Goal: Contribute content: Add original content to the website for others to see

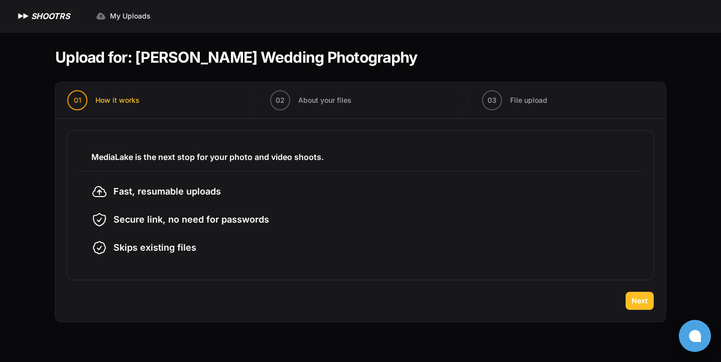
click at [638, 298] on span "Next" at bounding box center [640, 301] width 16 height 10
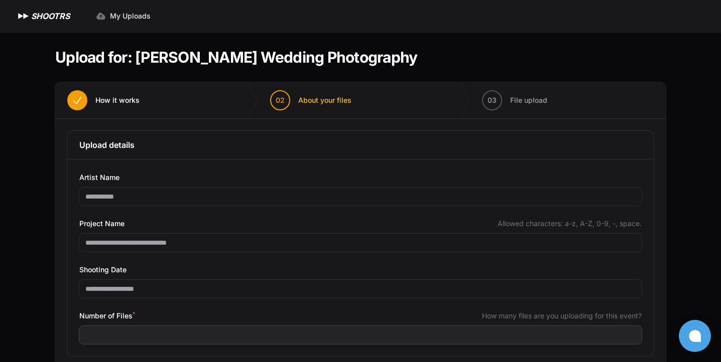
scroll to position [52, 0]
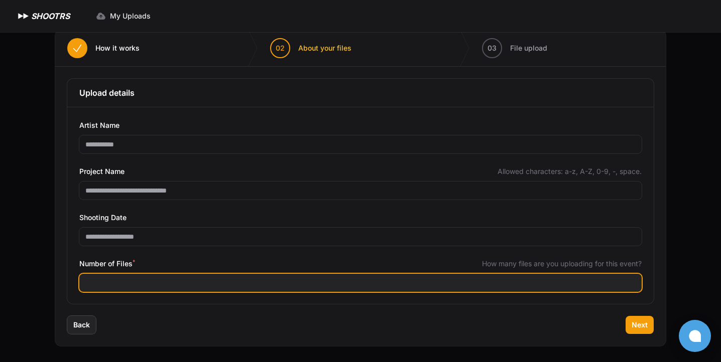
click at [279, 282] on input "Number of Files *" at bounding box center [360, 283] width 562 height 18
type input "****"
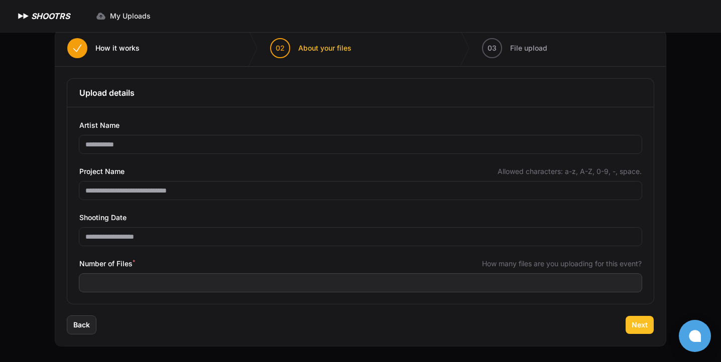
click at [637, 323] on span "Next" at bounding box center [640, 325] width 16 height 10
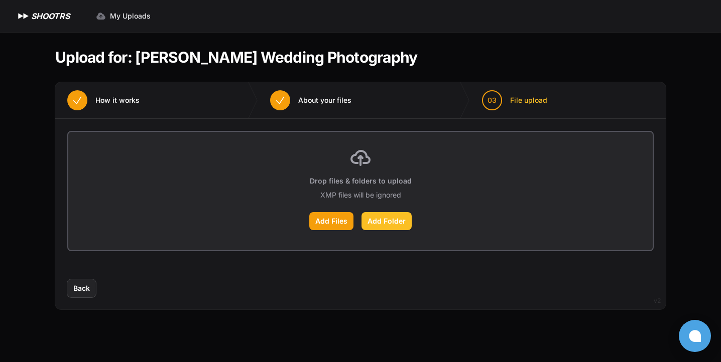
click at [397, 218] on label "Add Folder" at bounding box center [386, 221] width 50 height 18
click at [0, 0] on input "Add Folder" at bounding box center [0, 0] width 0 height 0
